Goal: Information Seeking & Learning: Find specific fact

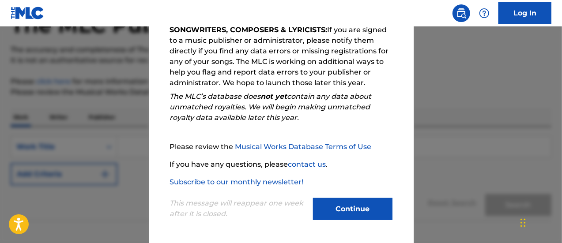
scroll to position [112, 0]
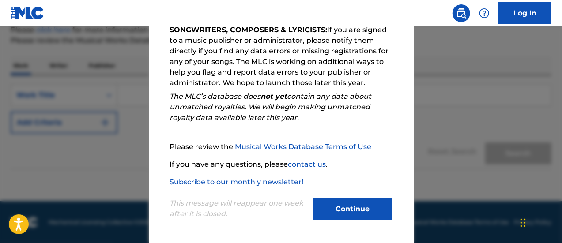
click at [343, 211] on button "Continue" at bounding box center [352, 209] width 79 height 22
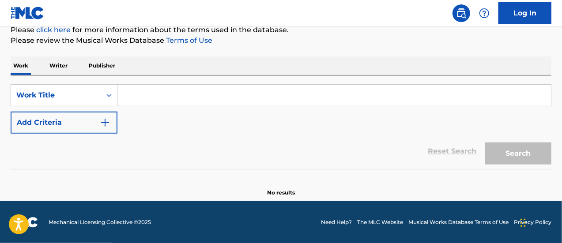
click at [208, 94] on input "Search Form" at bounding box center [333, 95] width 433 height 21
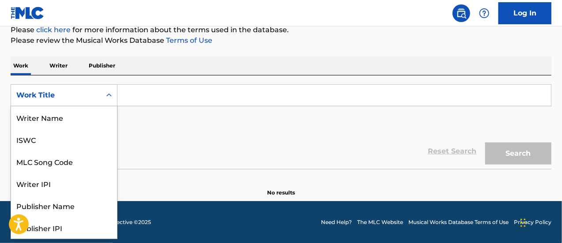
click at [108, 93] on icon "Search Form" at bounding box center [109, 95] width 9 height 9
click at [108, 94] on icon "Search Form" at bounding box center [109, 95] width 9 height 9
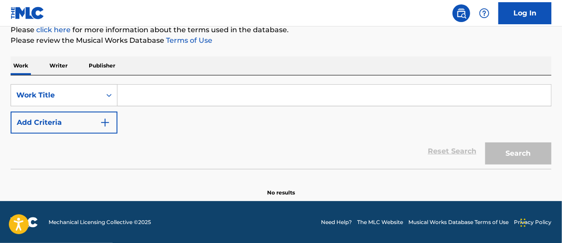
click at [157, 91] on input "Search Form" at bounding box center [333, 95] width 433 height 21
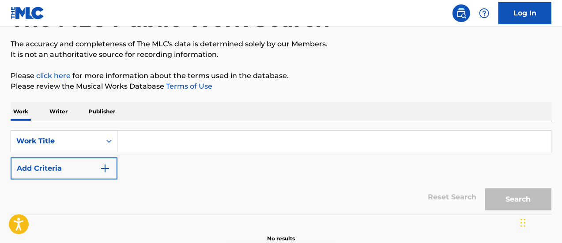
scroll to position [24, 0]
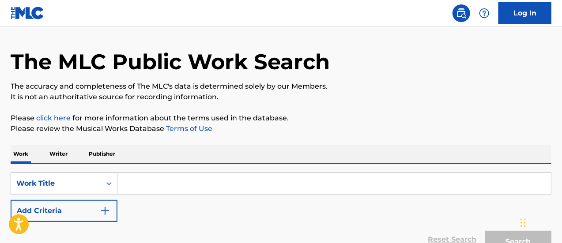
click at [146, 184] on input "Search Form" at bounding box center [333, 183] width 433 height 21
click at [154, 182] on input "Search Form" at bounding box center [333, 183] width 433 height 21
paste input "Cuddle Up a Little Closer"
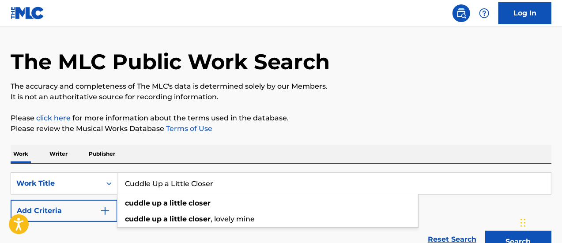
type input "Cuddle Up a Little Closer"
click at [485, 231] on button "Search" at bounding box center [518, 242] width 66 height 22
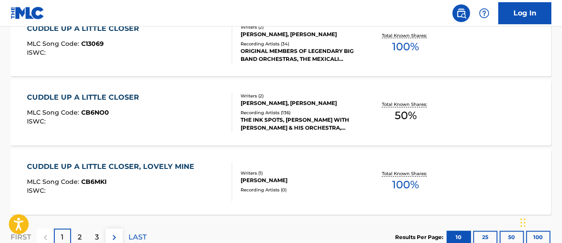
scroll to position [792, 0]
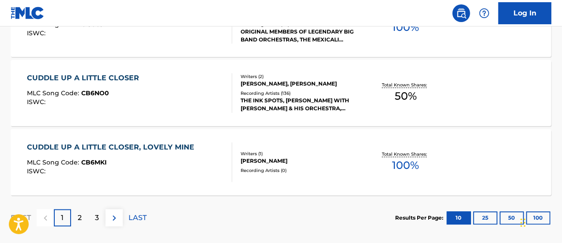
click at [288, 94] on div "Recording Artists ( 136 )" at bounding box center [300, 93] width 120 height 7
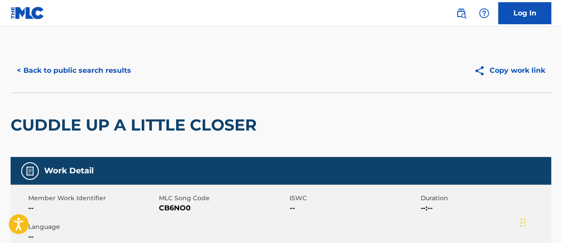
click at [10, 7] on nav "Log In" at bounding box center [281, 13] width 562 height 26
click at [30, 12] on img at bounding box center [28, 13] width 34 height 13
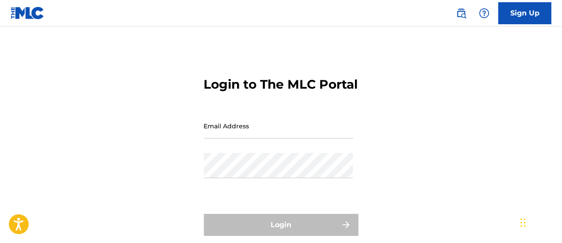
click at [459, 11] on img at bounding box center [461, 13] width 11 height 11
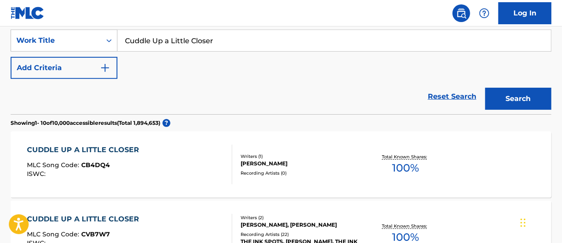
scroll to position [88, 0]
